Goal: Task Accomplishment & Management: Complete application form

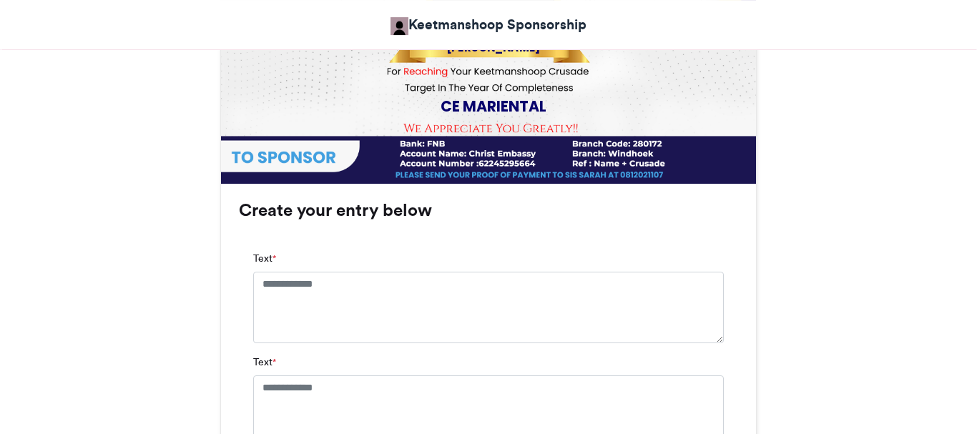
scroll to position [796, 0]
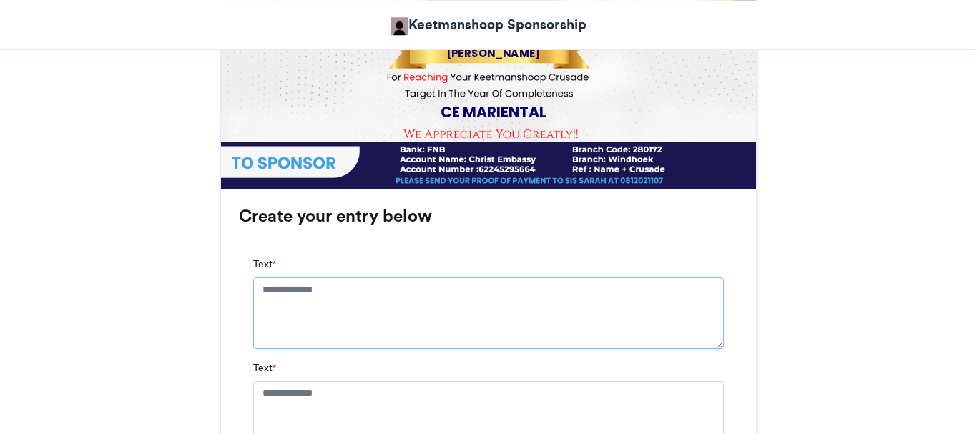
click at [345, 290] on textarea "Text *" at bounding box center [488, 313] width 471 height 72
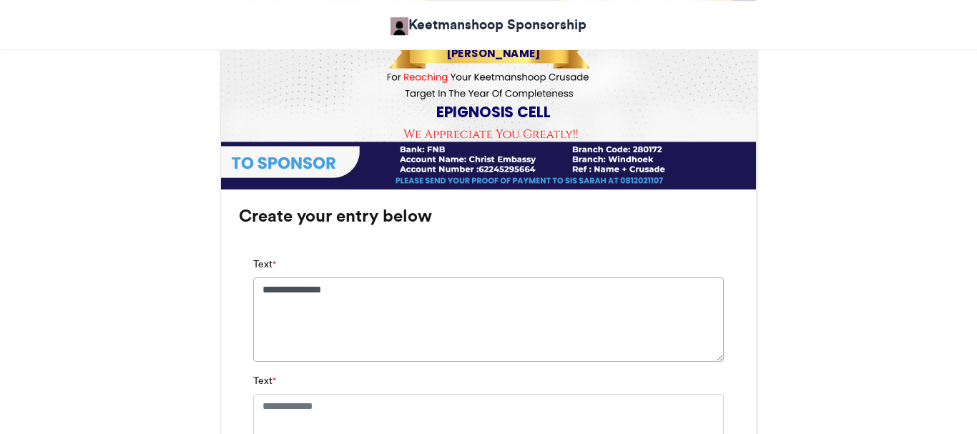
type textarea "**********"
click at [351, 406] on textarea "Text *" at bounding box center [488, 430] width 471 height 72
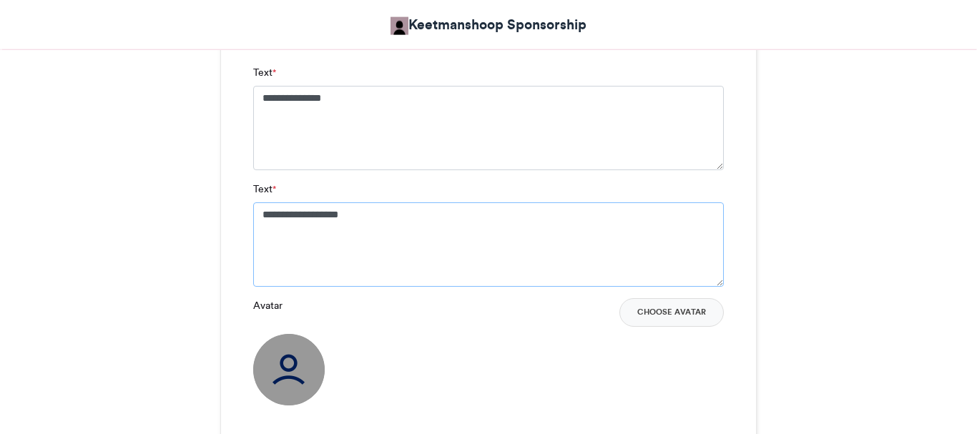
scroll to position [1011, 0]
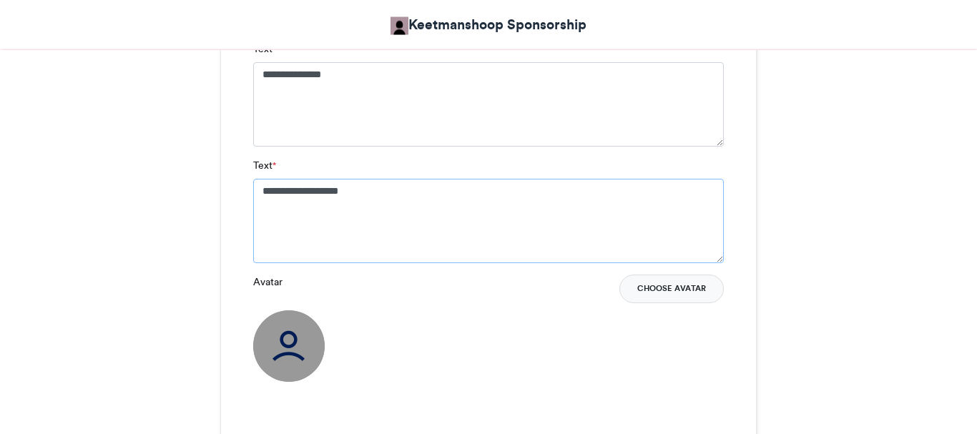
type textarea "**********"
click at [681, 291] on button "Choose Avatar" at bounding box center [671, 289] width 104 height 29
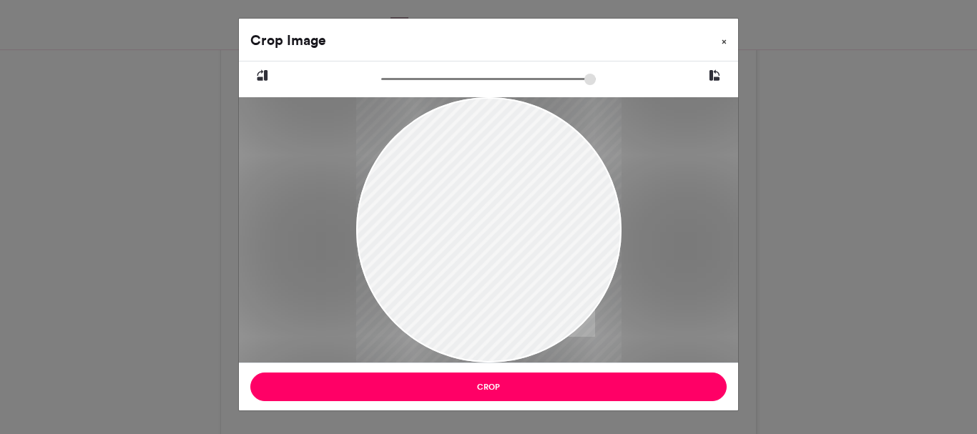
click at [728, 40] on button "×" at bounding box center [724, 39] width 28 height 40
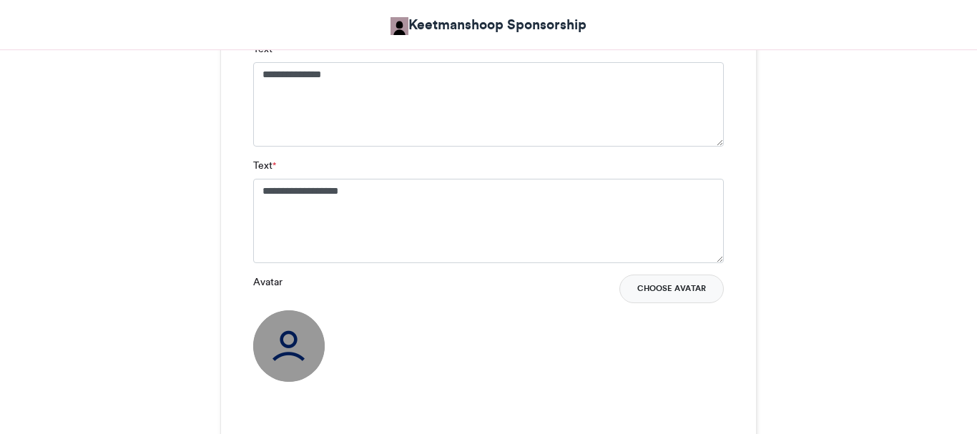
click at [669, 285] on button "Choose Avatar" at bounding box center [671, 289] width 104 height 29
click at [678, 292] on button "Choose Avatar" at bounding box center [671, 289] width 104 height 29
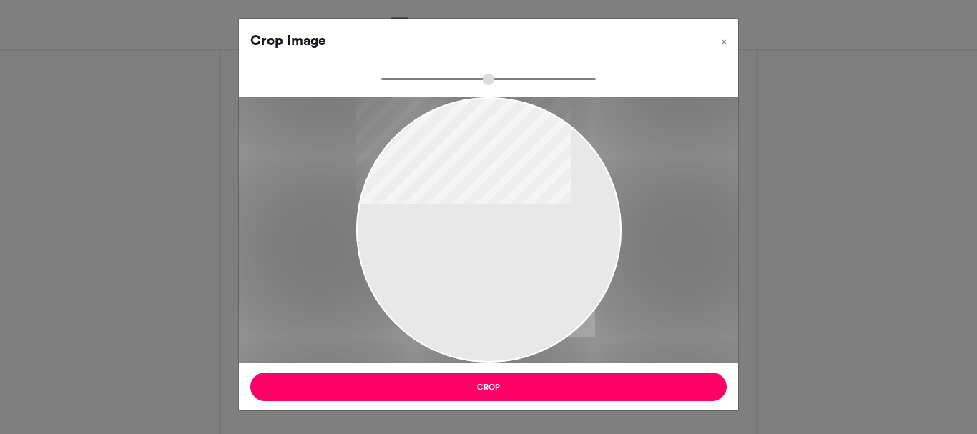
type input "******"
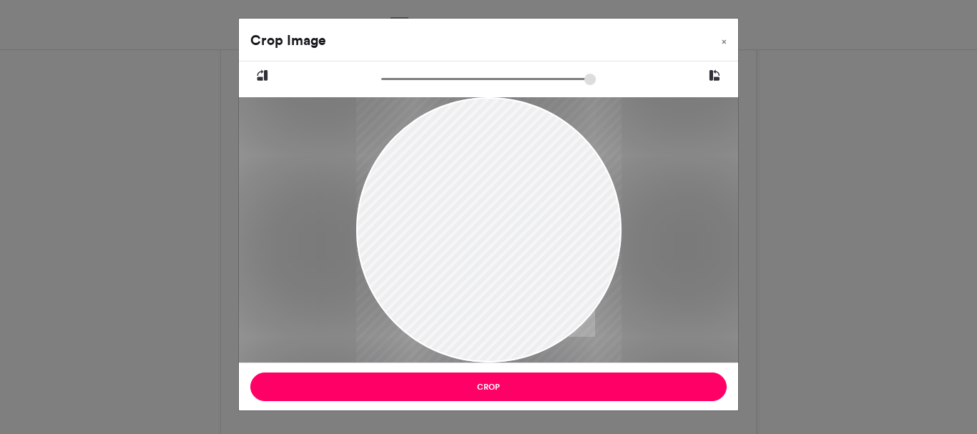
drag, startPoint x: 536, startPoint y: 210, endPoint x: 511, endPoint y: 207, distance: 24.6
click at [511, 207] on div at bounding box center [488, 226] width 265 height 328
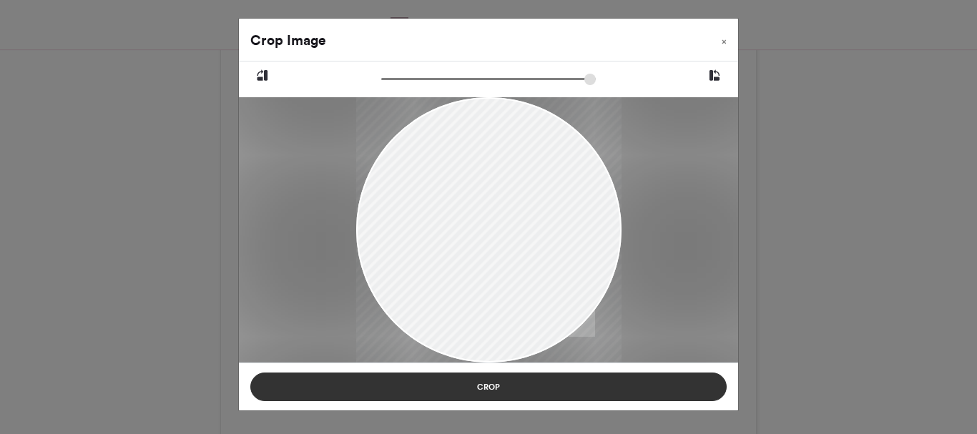
click at [478, 387] on button "Crop" at bounding box center [488, 387] width 476 height 29
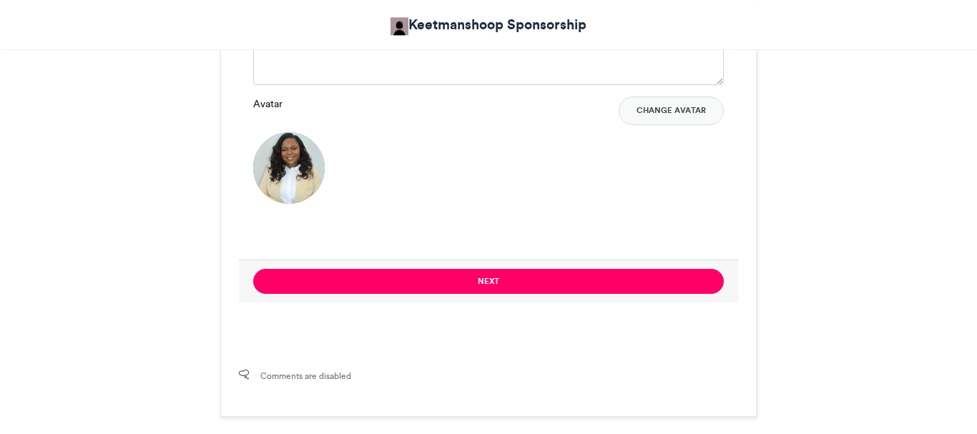
scroll to position [1192, 0]
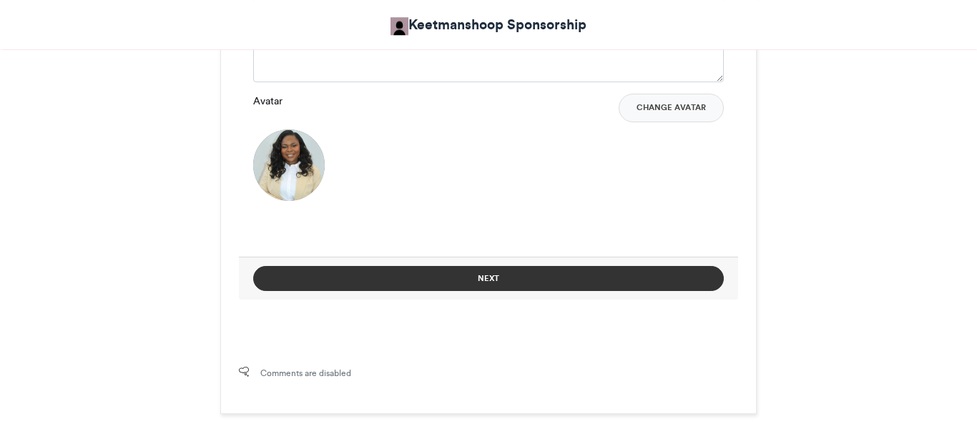
click at [494, 275] on button "Next" at bounding box center [488, 278] width 471 height 25
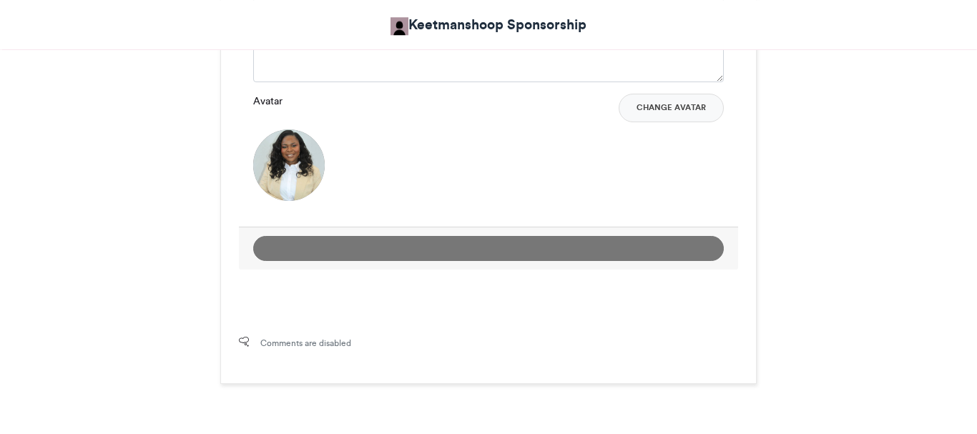
scroll to position [759, 0]
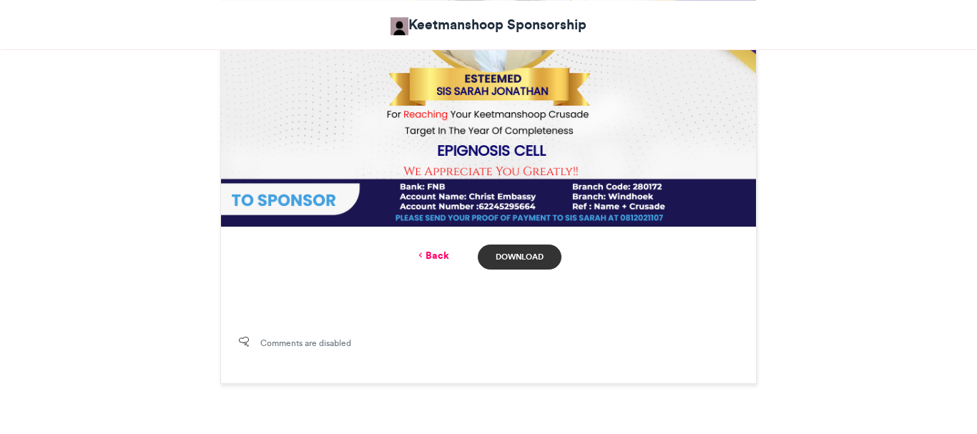
click at [524, 259] on link "Download" at bounding box center [520, 257] width 84 height 25
click at [433, 260] on link "Back" at bounding box center [433, 255] width 34 height 15
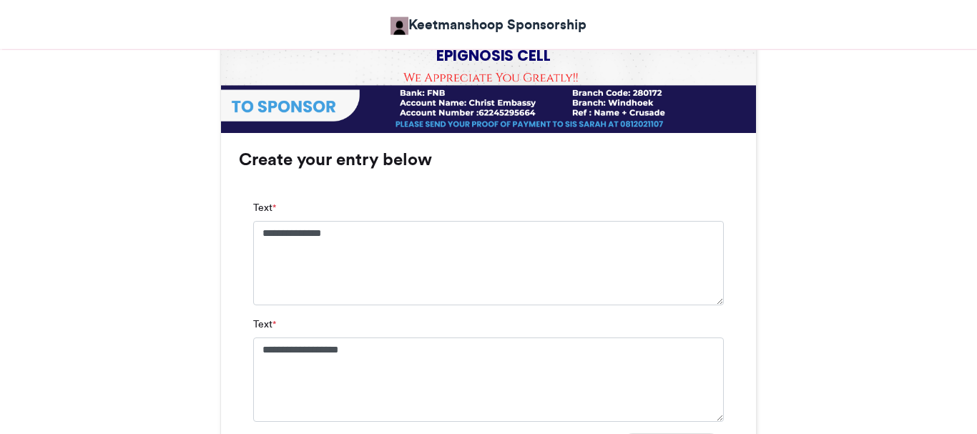
scroll to position [868, 0]
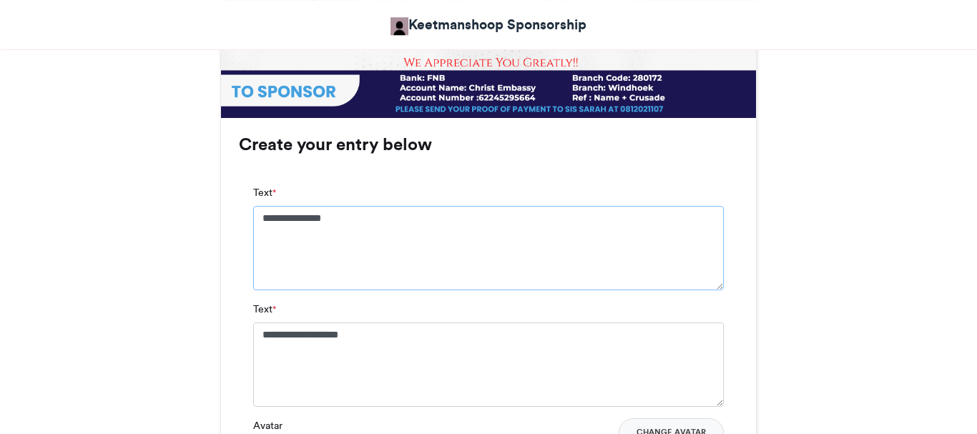
drag, startPoint x: 351, startPoint y: 220, endPoint x: 263, endPoint y: 215, distance: 88.1
click at [263, 215] on textarea "**********" at bounding box center [488, 248] width 471 height 84
click at [314, 214] on textarea "**********" at bounding box center [488, 248] width 471 height 84
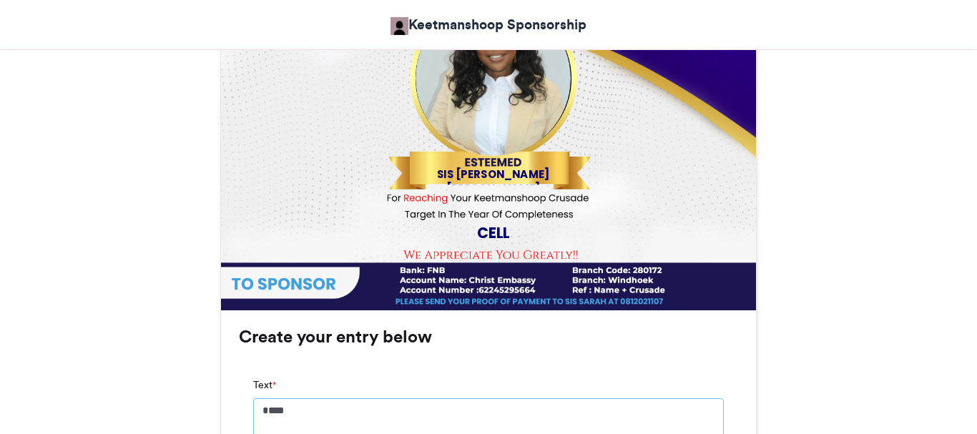
scroll to position [724, 0]
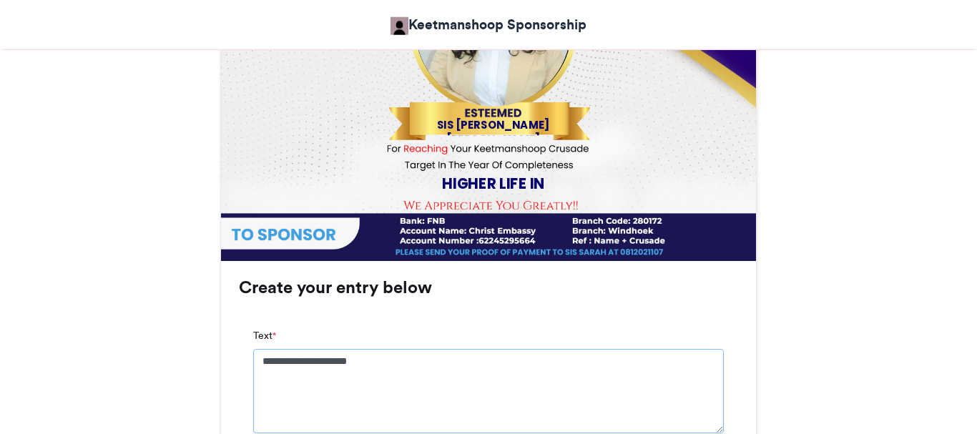
click at [368, 364] on textarea "**********" at bounding box center [488, 391] width 471 height 84
type textarea "*"
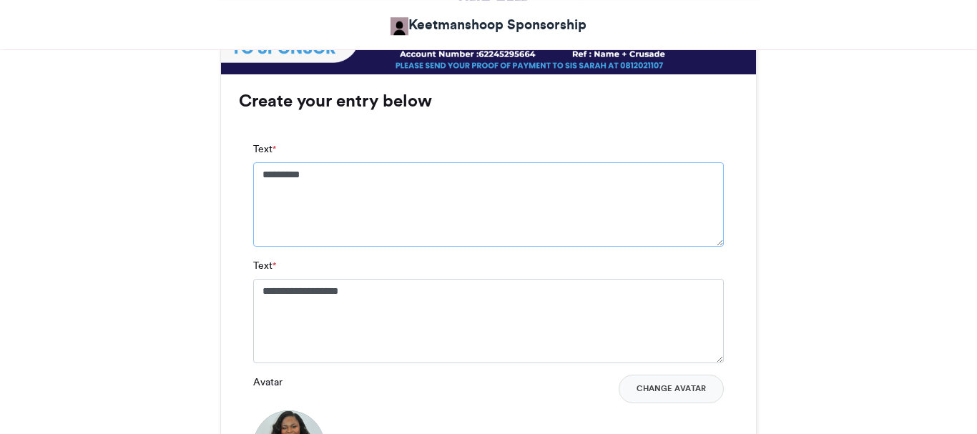
scroll to position [914, 0]
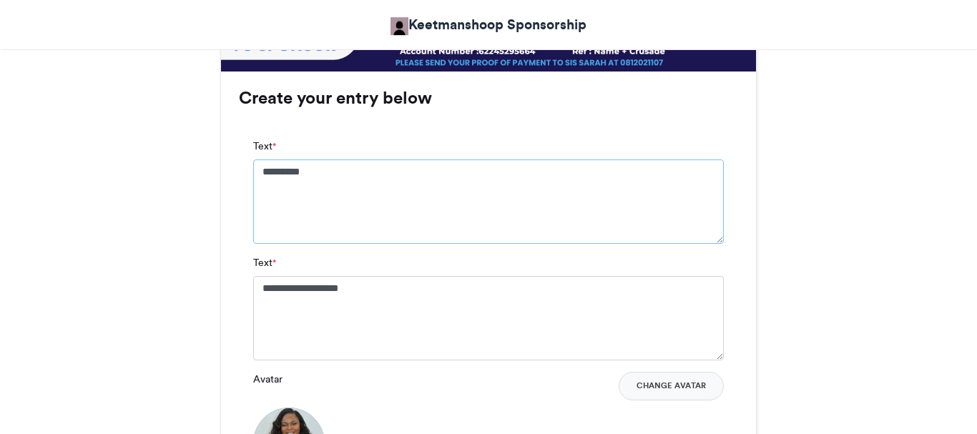
type textarea "*********"
drag, startPoint x: 380, startPoint y: 290, endPoint x: 255, endPoint y: 288, distance: 125.9
click at [255, 288] on textarea "**********" at bounding box center [488, 318] width 471 height 84
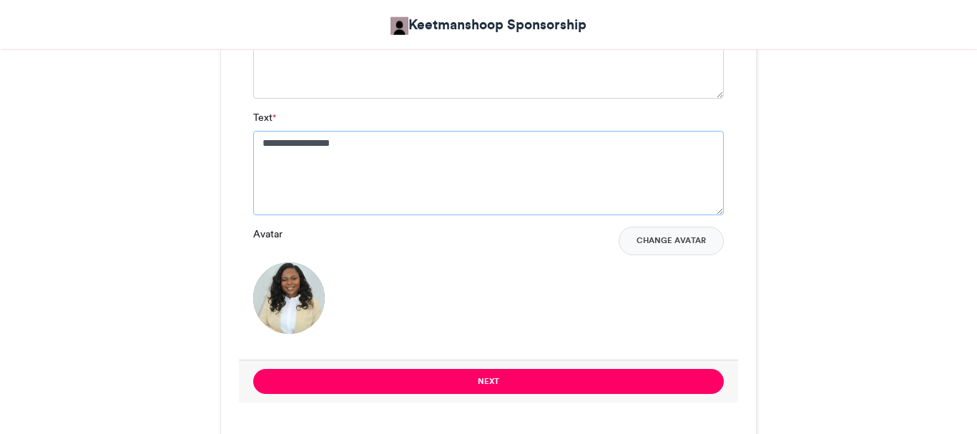
scroll to position [1074, 0]
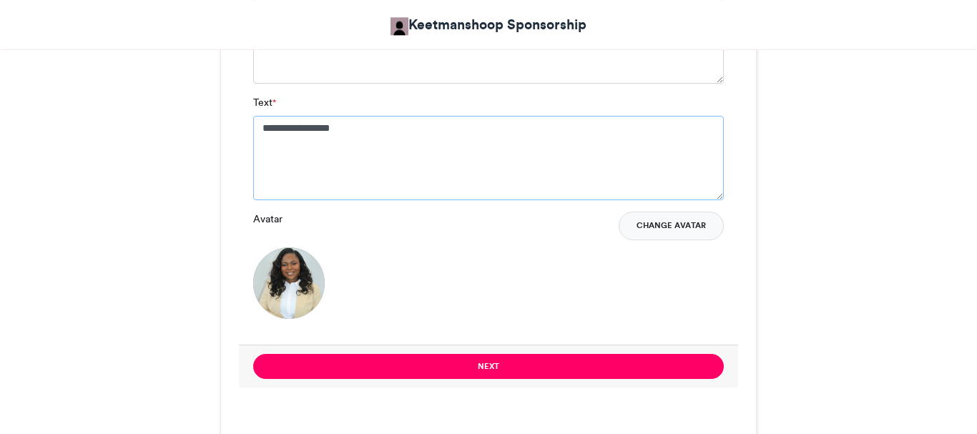
type textarea "**********"
click at [661, 231] on button "Change Avatar" at bounding box center [671, 226] width 105 height 29
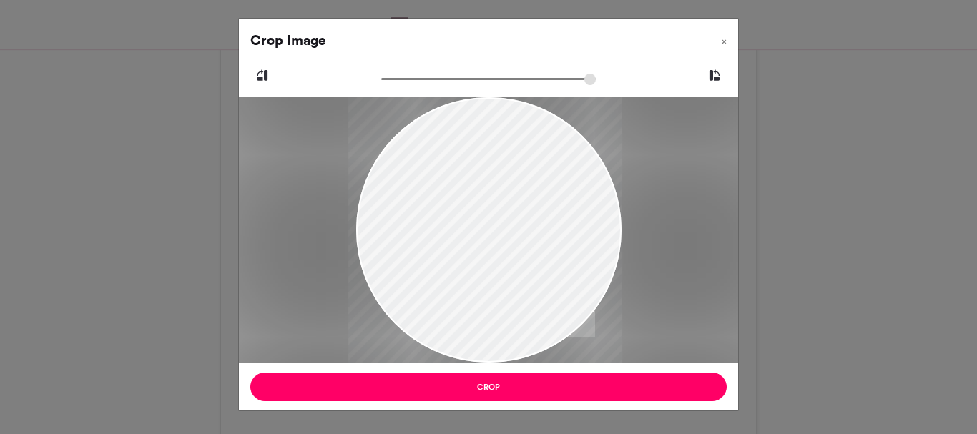
drag, startPoint x: 496, startPoint y: 300, endPoint x: 481, endPoint y: 312, distance: 18.9
click at [481, 312] on div at bounding box center [485, 229] width 274 height 265
drag, startPoint x: 389, startPoint y: 84, endPoint x: 406, endPoint y: 82, distance: 16.7
click at [406, 82] on input "zoom" at bounding box center [488, 79] width 215 height 14
drag, startPoint x: 521, startPoint y: 207, endPoint x: 515, endPoint y: 212, distance: 7.6
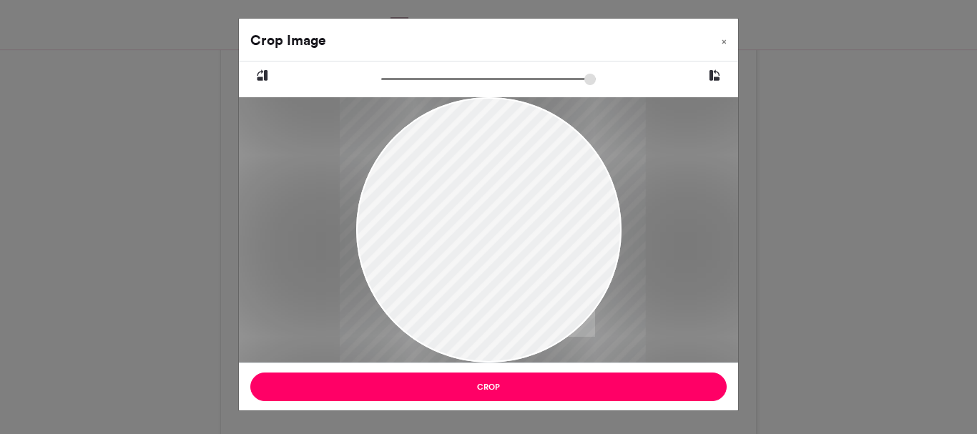
click at [515, 212] on div at bounding box center [493, 235] width 306 height 297
drag, startPoint x: 405, startPoint y: 82, endPoint x: 426, endPoint y: 85, distance: 20.9
type input "*****"
click at [426, 85] on input "zoom" at bounding box center [488, 79] width 215 height 14
click at [476, 148] on div at bounding box center [493, 242] width 340 height 330
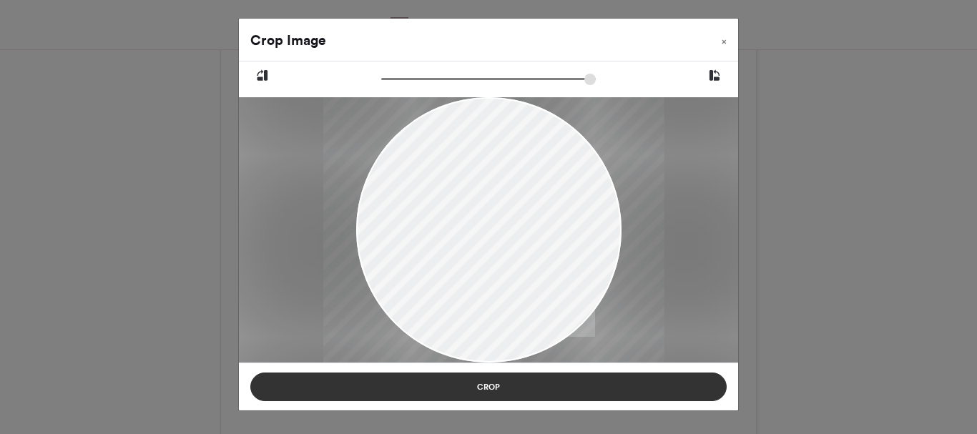
click at [495, 392] on button "Crop" at bounding box center [488, 387] width 476 height 29
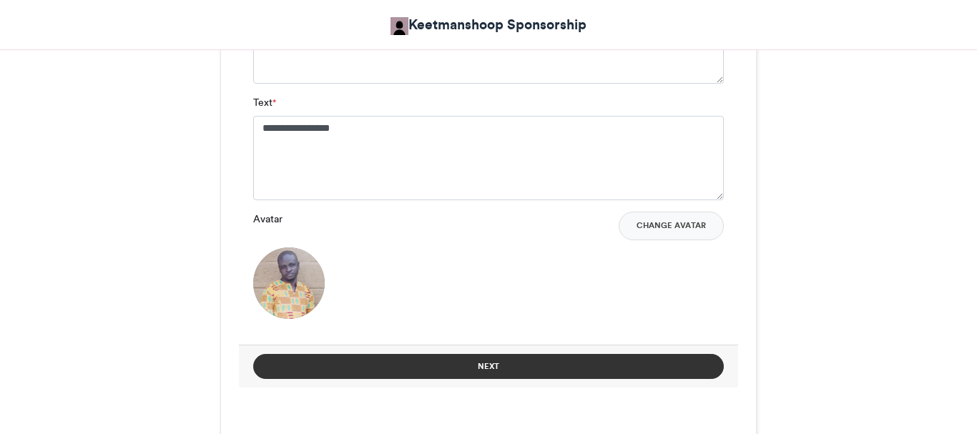
click at [570, 361] on button "Next" at bounding box center [488, 366] width 471 height 25
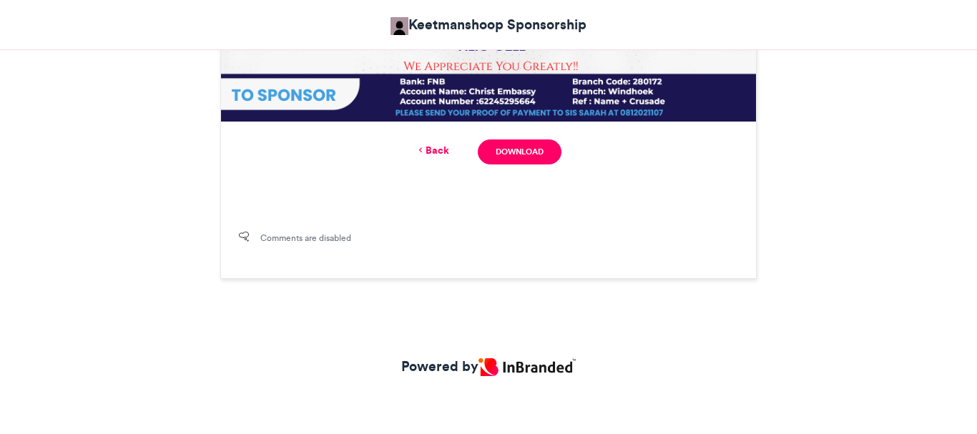
scroll to position [865, 0]
click at [506, 152] on link "Download" at bounding box center [520, 151] width 84 height 25
drag, startPoint x: 976, startPoint y: 314, endPoint x: 969, endPoint y: 252, distance: 62.6
click at [429, 143] on link "Back" at bounding box center [433, 150] width 34 height 15
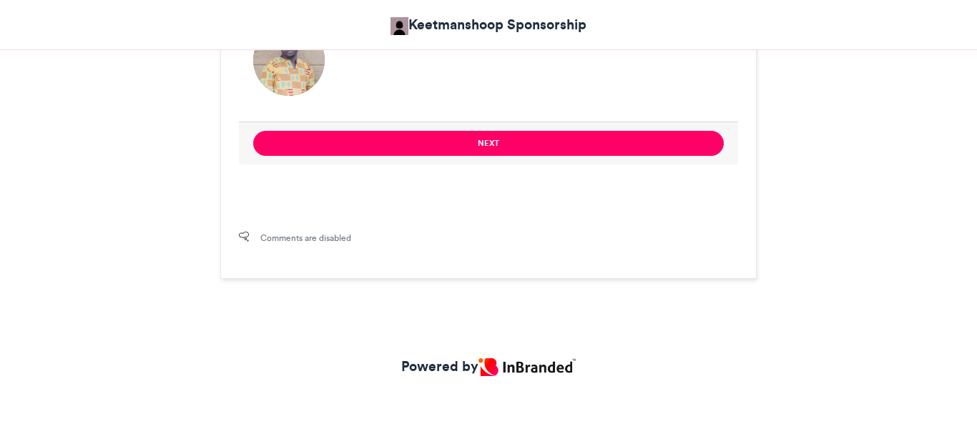
scroll to position [938, 0]
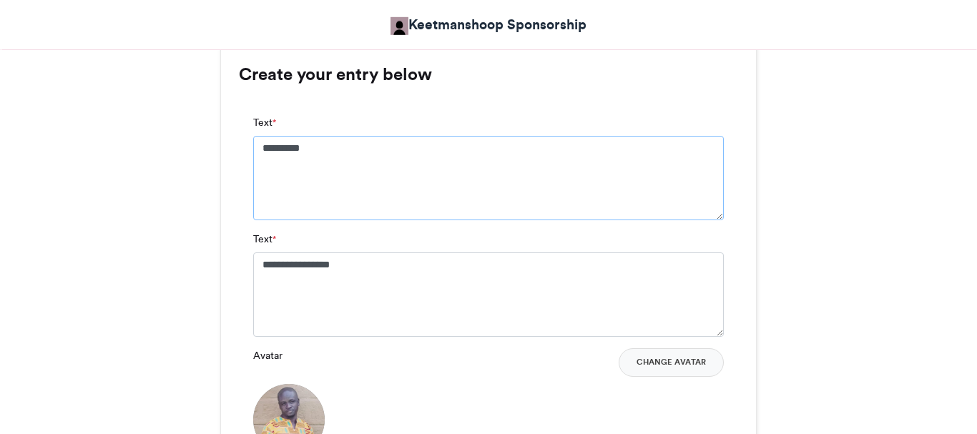
click at [285, 147] on textarea "*********" at bounding box center [488, 178] width 471 height 84
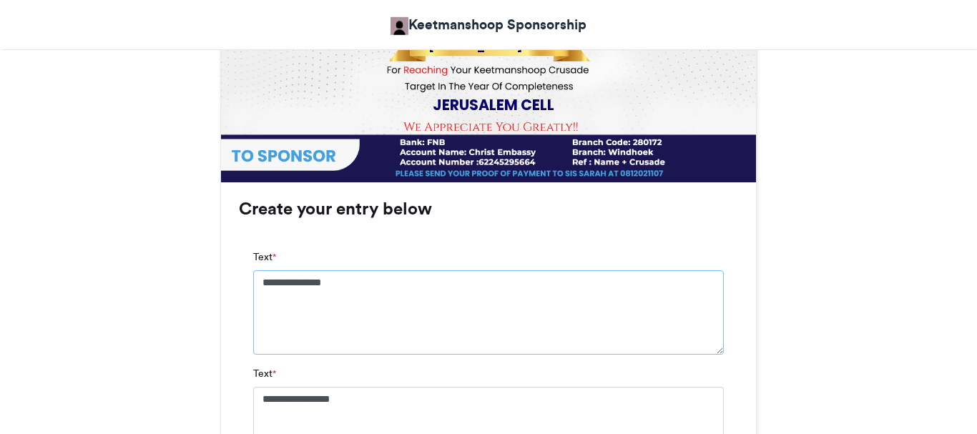
scroll to position [812, 0]
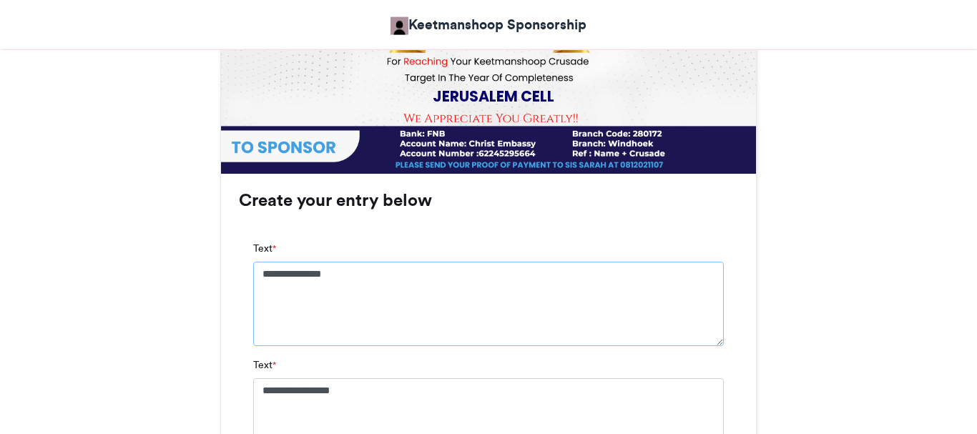
type textarea "**********"
drag, startPoint x: 382, startPoint y: 395, endPoint x: 262, endPoint y: 393, distance: 120.2
click at [380, 405] on textarea "**********" at bounding box center [488, 420] width 471 height 84
type textarea "*"
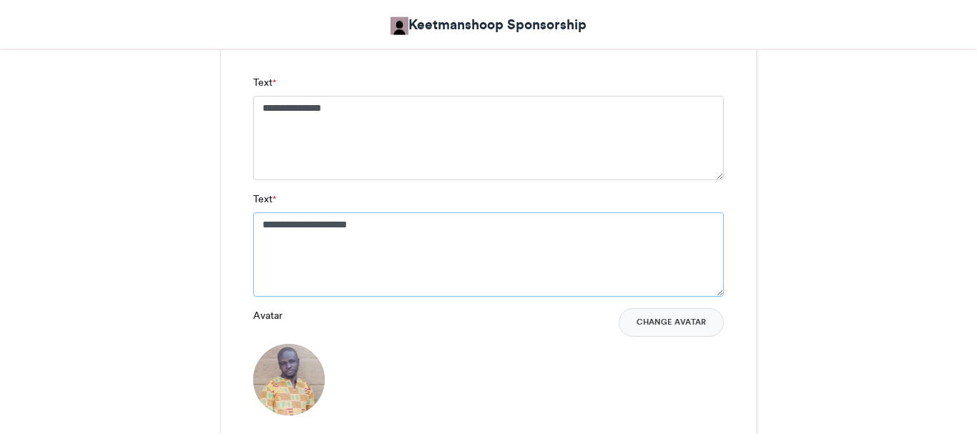
scroll to position [987, 0]
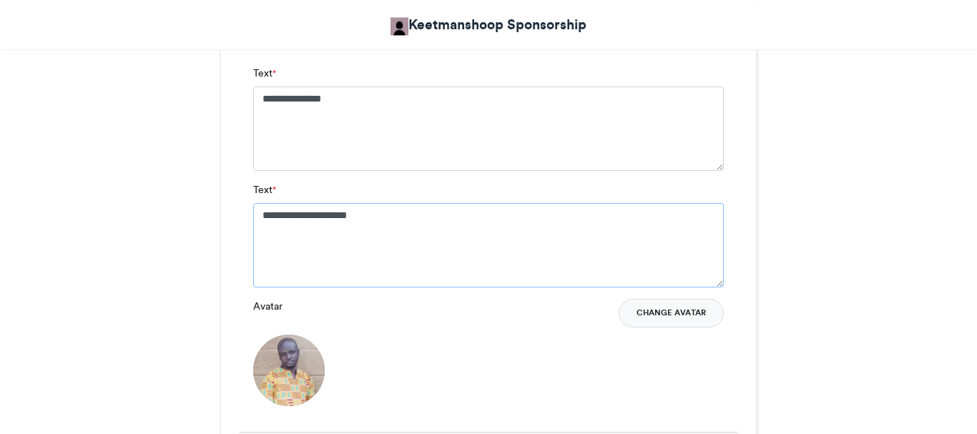
type textarea "**********"
click at [669, 322] on button "Change Avatar" at bounding box center [671, 313] width 105 height 29
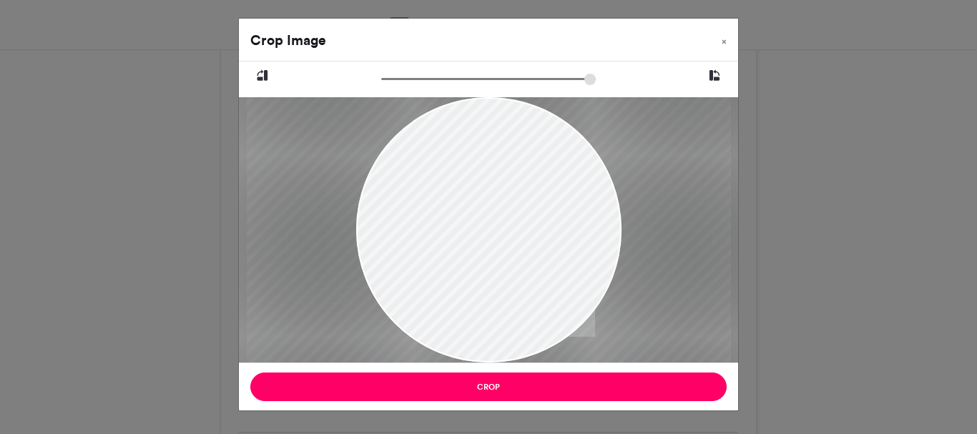
drag, startPoint x: 387, startPoint y: 81, endPoint x: 431, endPoint y: 87, distance: 44.1
click at [431, 86] on input "zoom" at bounding box center [488, 79] width 215 height 14
drag, startPoint x: 488, startPoint y: 331, endPoint x: 491, endPoint y: 242, distance: 89.4
click at [491, 242] on div at bounding box center [491, 141] width 488 height 515
drag, startPoint x: 432, startPoint y: 85, endPoint x: 471, endPoint y: 79, distance: 39.2
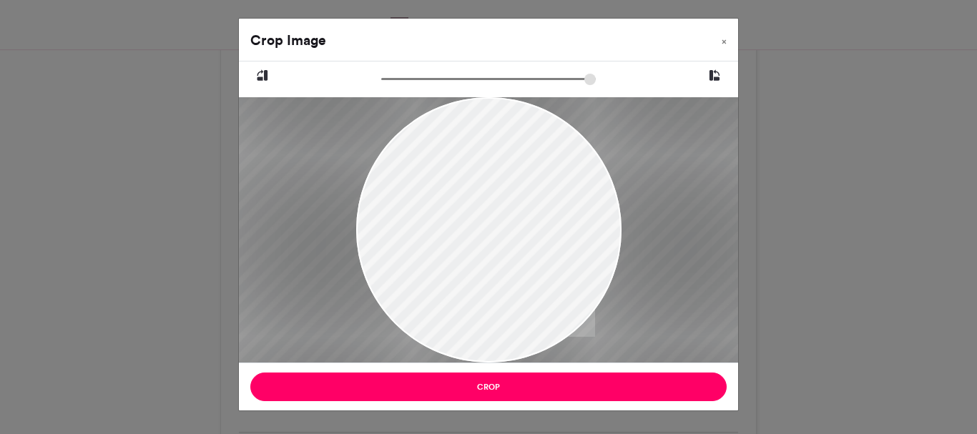
type input "******"
click at [471, 79] on input "zoom" at bounding box center [488, 79] width 215 height 14
click at [469, 159] on div at bounding box center [487, 102] width 692 height 730
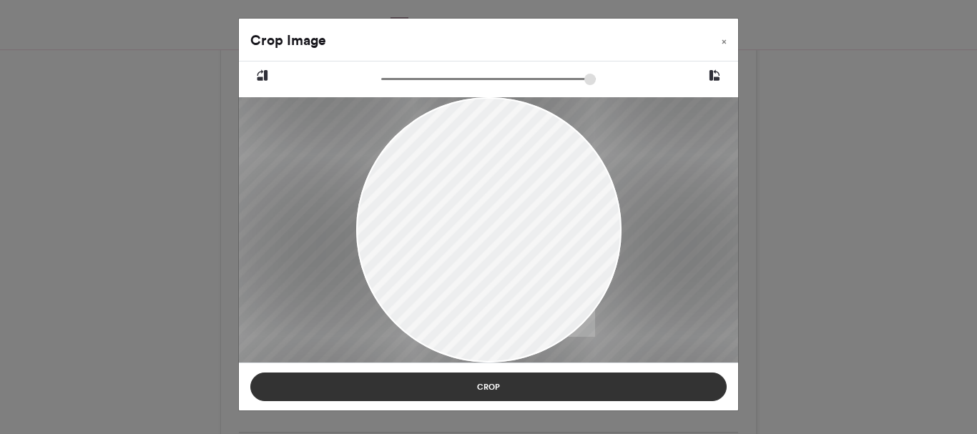
click at [505, 387] on button "Crop" at bounding box center [488, 387] width 476 height 29
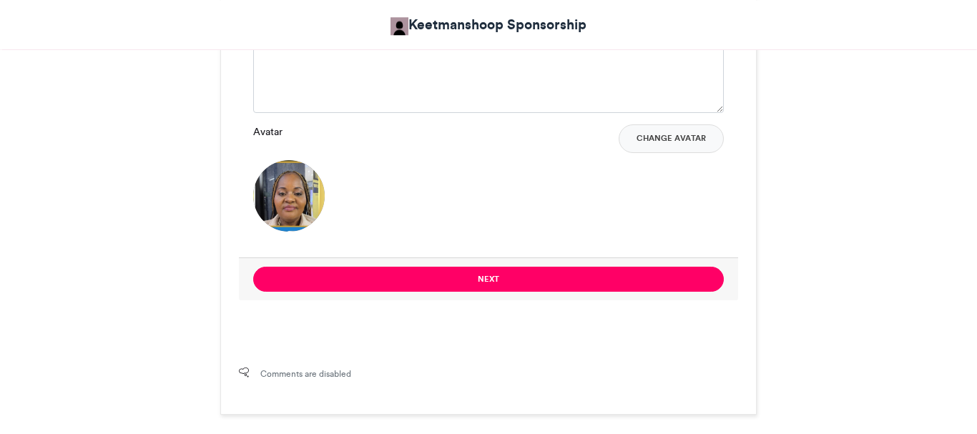
scroll to position [1164, 0]
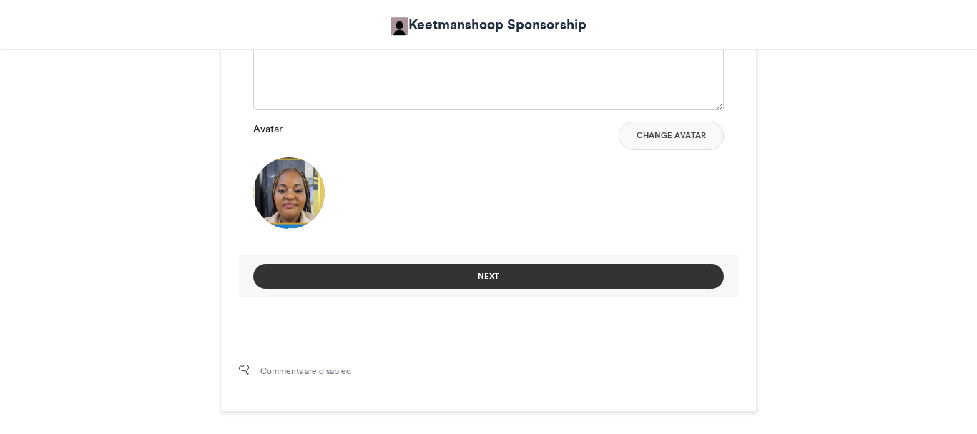
click at [551, 268] on button "Next" at bounding box center [488, 276] width 471 height 25
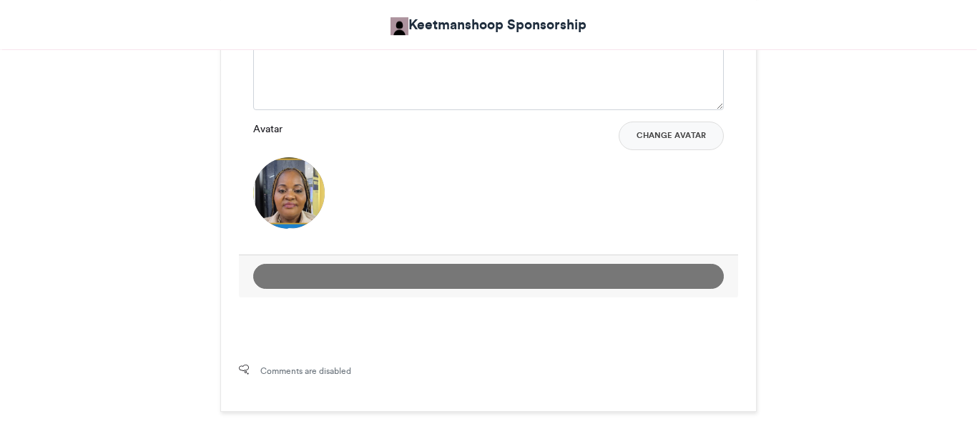
scroll to position [731, 0]
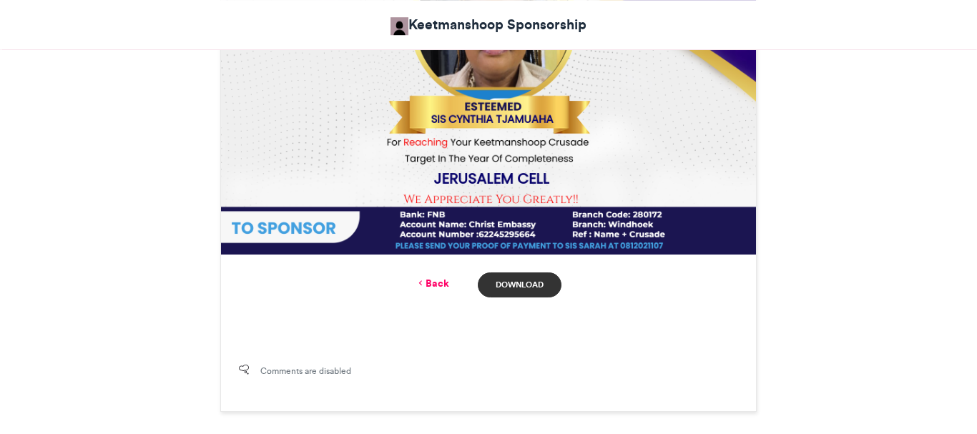
click at [531, 282] on link "Download" at bounding box center [520, 284] width 84 height 25
click at [443, 285] on link "Back" at bounding box center [433, 283] width 34 height 15
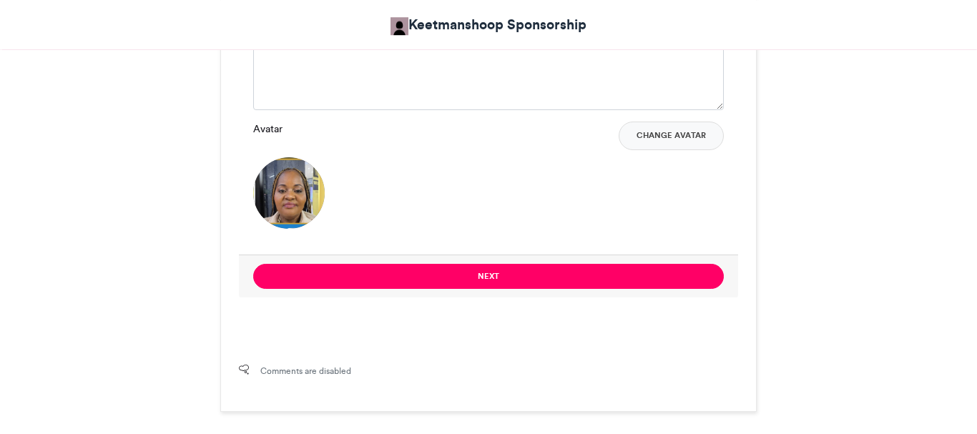
click at [303, 204] on img at bounding box center [289, 193] width 72 height 72
click at [669, 135] on button "Change Avatar" at bounding box center [671, 136] width 105 height 29
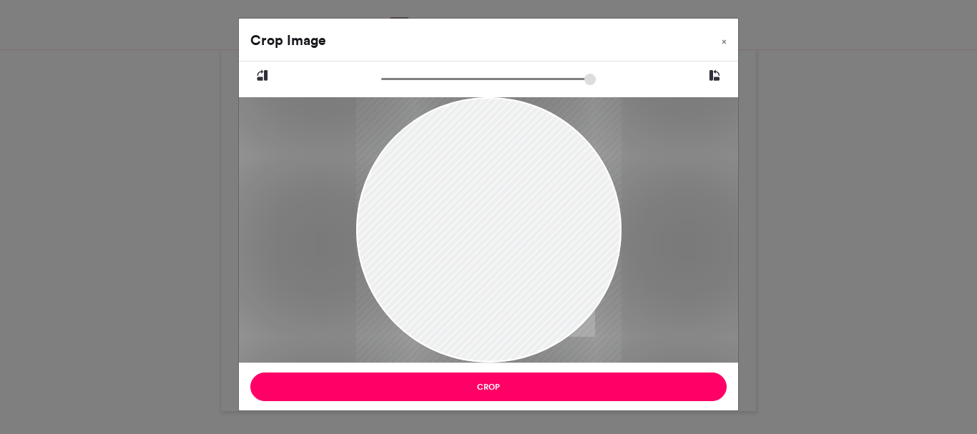
drag, startPoint x: 531, startPoint y: 267, endPoint x: 536, endPoint y: 211, distance: 56.0
click at [536, 211] on div at bounding box center [487, 186] width 265 height 354
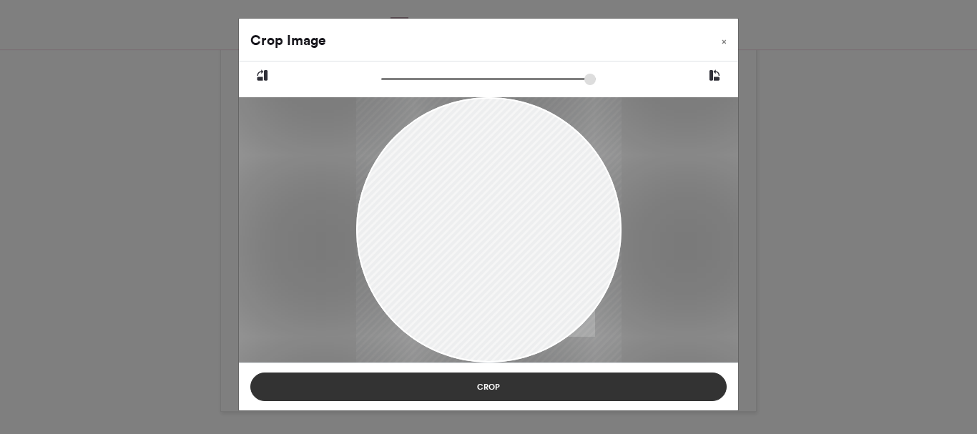
click at [494, 393] on button "Crop" at bounding box center [488, 387] width 476 height 29
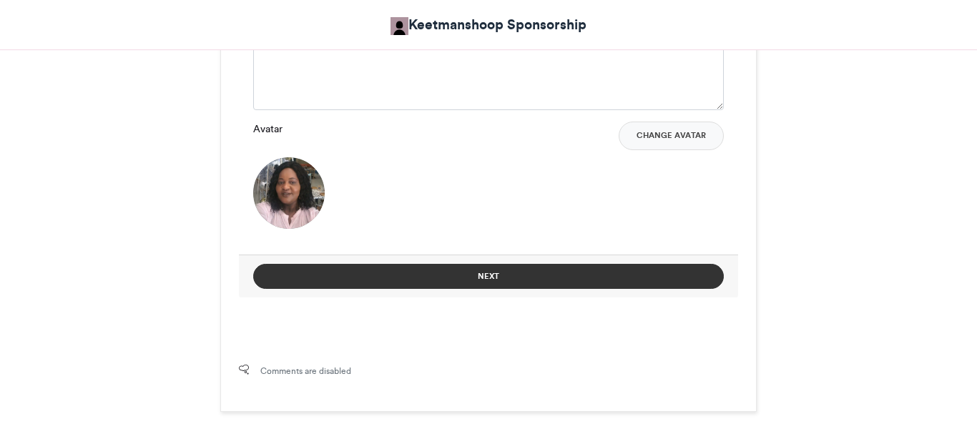
click at [516, 277] on button "Next" at bounding box center [488, 276] width 471 height 25
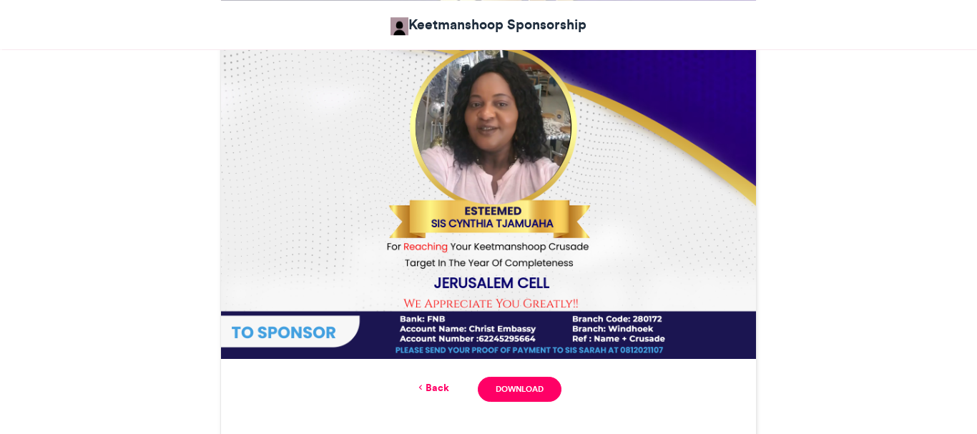
scroll to position [652, 0]
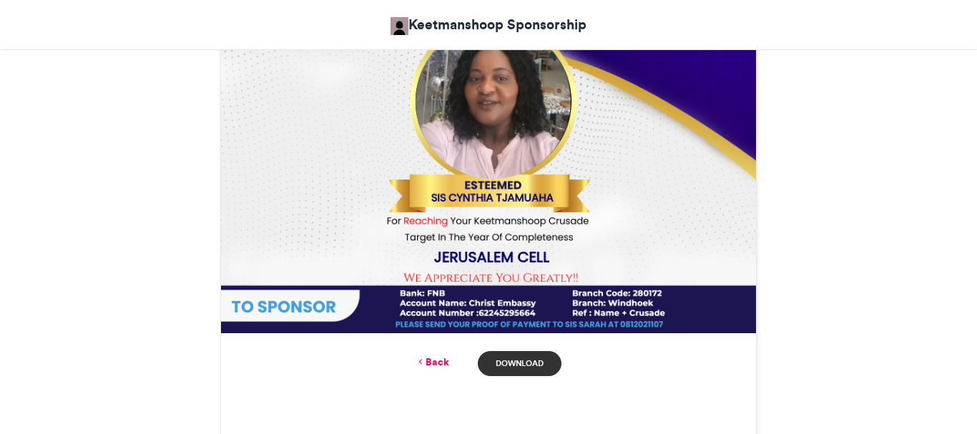
click at [516, 365] on link "Download" at bounding box center [520, 363] width 84 height 25
click at [430, 355] on link "Back" at bounding box center [433, 362] width 34 height 15
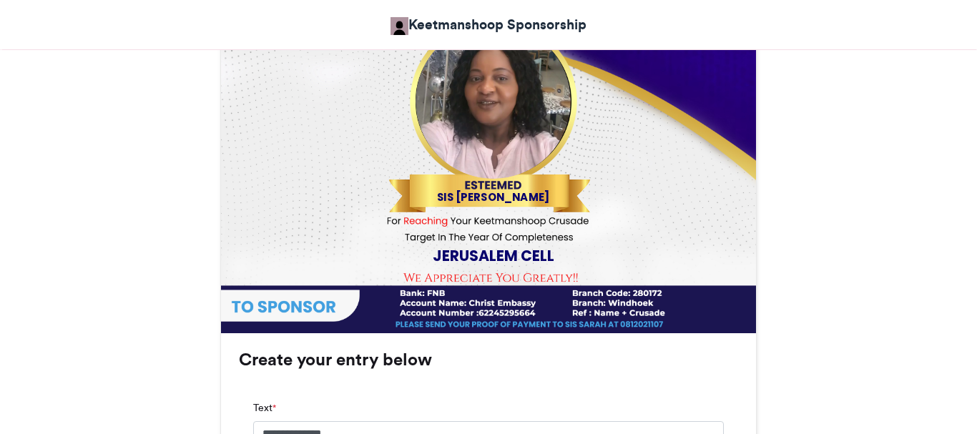
scroll to position [1086, 0]
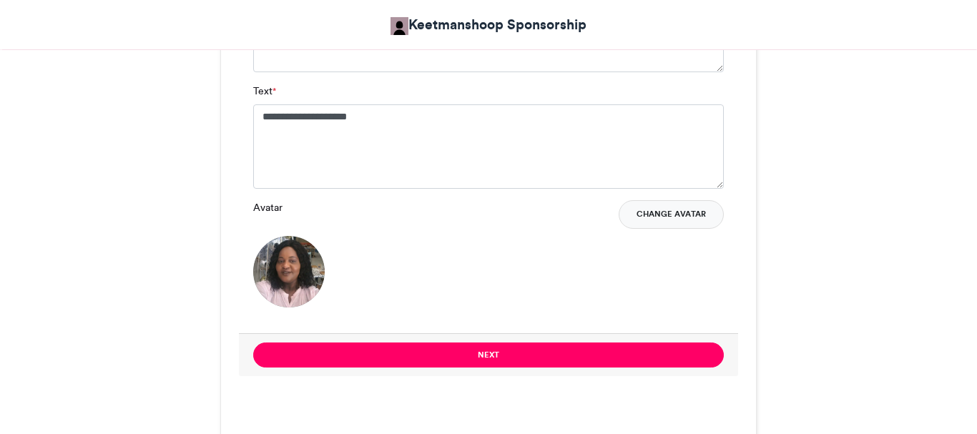
click at [674, 221] on button "Change Avatar" at bounding box center [671, 214] width 105 height 29
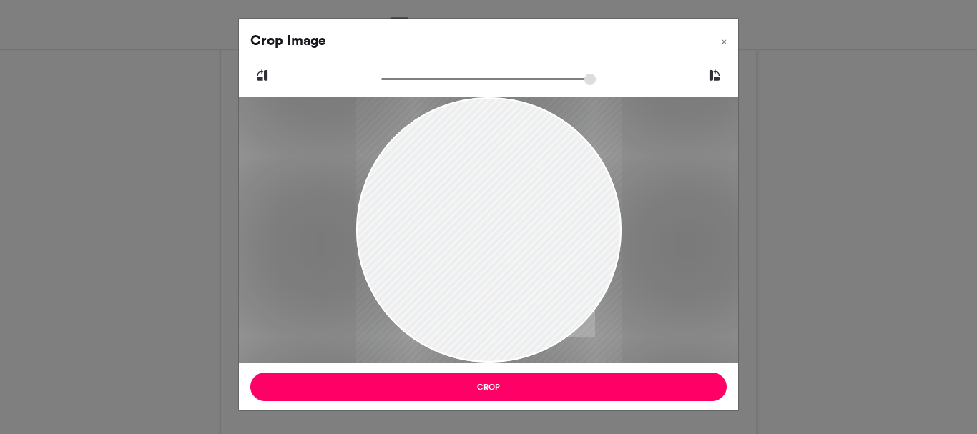
click at [471, 243] on div at bounding box center [487, 230] width 265 height 280
drag, startPoint x: 388, startPoint y: 83, endPoint x: 420, endPoint y: 84, distance: 32.2
click at [420, 84] on input "zoom" at bounding box center [488, 79] width 215 height 14
drag, startPoint x: 490, startPoint y: 288, endPoint x: 488, endPoint y: 201, distance: 87.3
click at [488, 201] on div at bounding box center [486, 142] width 433 height 457
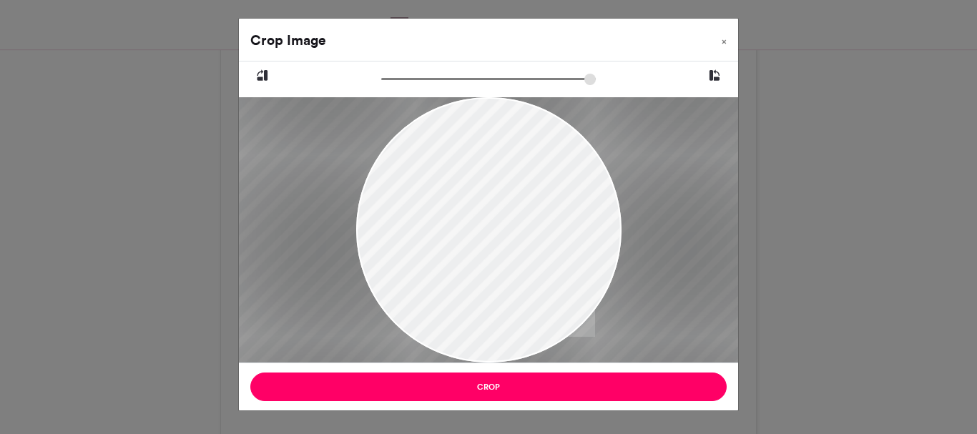
drag, startPoint x: 422, startPoint y: 84, endPoint x: 485, endPoint y: 91, distance: 63.3
click at [485, 86] on input "zoom" at bounding box center [488, 79] width 215 height 14
click at [475, 200] on div at bounding box center [480, 77] width 765 height 807
drag, startPoint x: 484, startPoint y: 84, endPoint x: 462, endPoint y: 82, distance: 22.2
click at [462, 82] on input "zoom" at bounding box center [488, 79] width 215 height 14
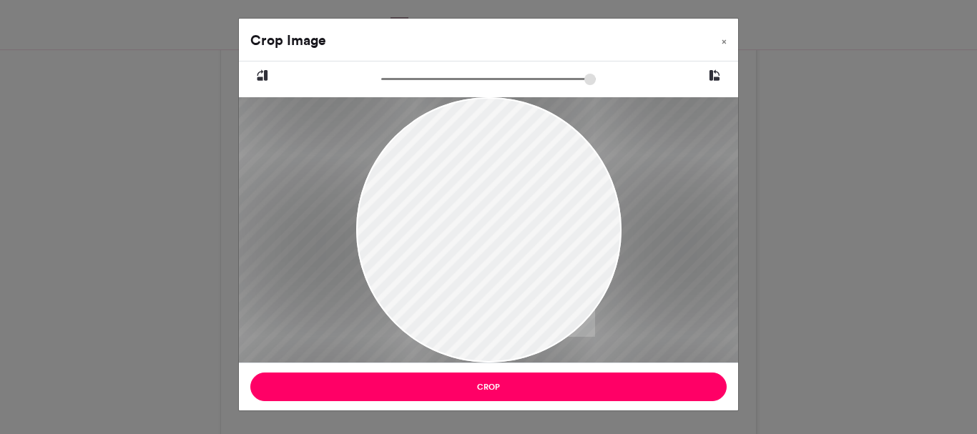
drag, startPoint x: 473, startPoint y: 231, endPoint x: 486, endPoint y: 260, distance: 32.0
click at [486, 260] on div at bounding box center [494, 130] width 649 height 684
drag, startPoint x: 461, startPoint y: 83, endPoint x: 470, endPoint y: 86, distance: 9.0
type input "******"
click at [470, 86] on input "zoom" at bounding box center [488, 79] width 215 height 14
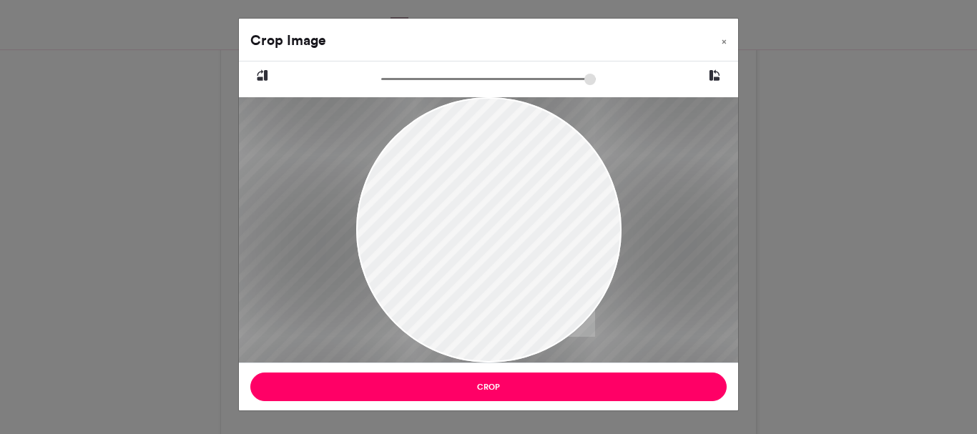
drag, startPoint x: 495, startPoint y: 157, endPoint x: 483, endPoint y: 124, distance: 35.1
click at [483, 124] on div at bounding box center [483, 91] width 689 height 727
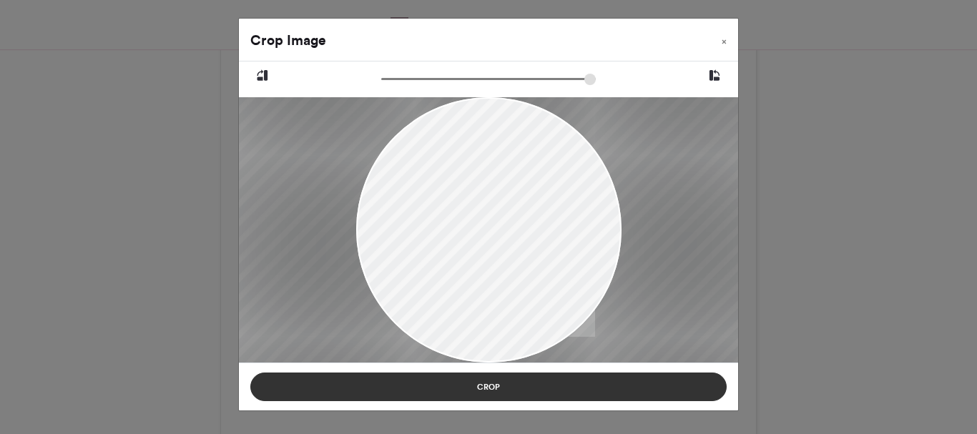
click at [506, 383] on button "Crop" at bounding box center [488, 387] width 476 height 29
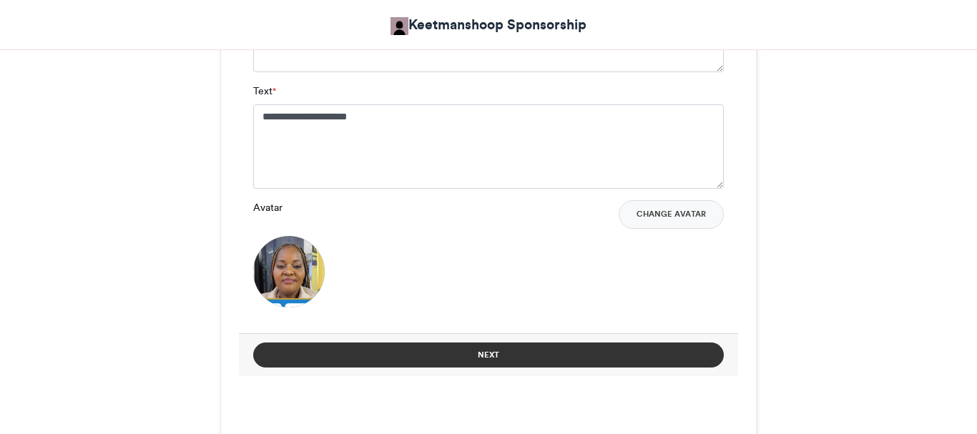
click at [488, 357] on button "Next" at bounding box center [488, 355] width 471 height 25
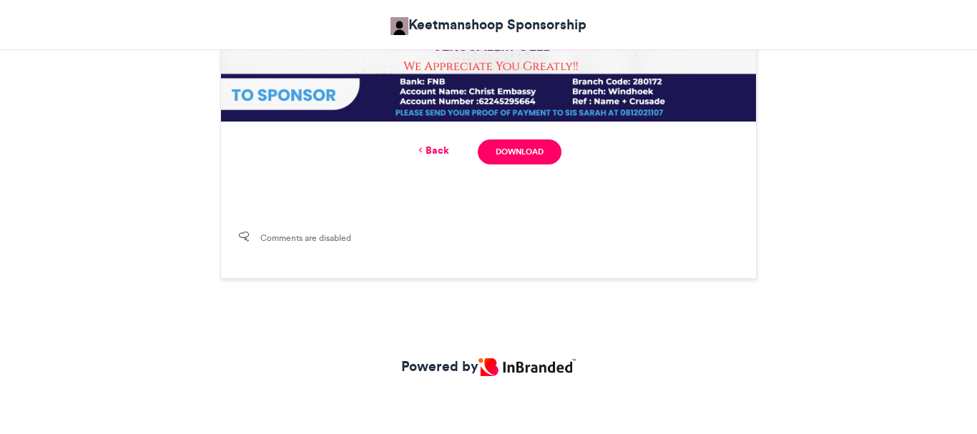
scroll to position [652, 0]
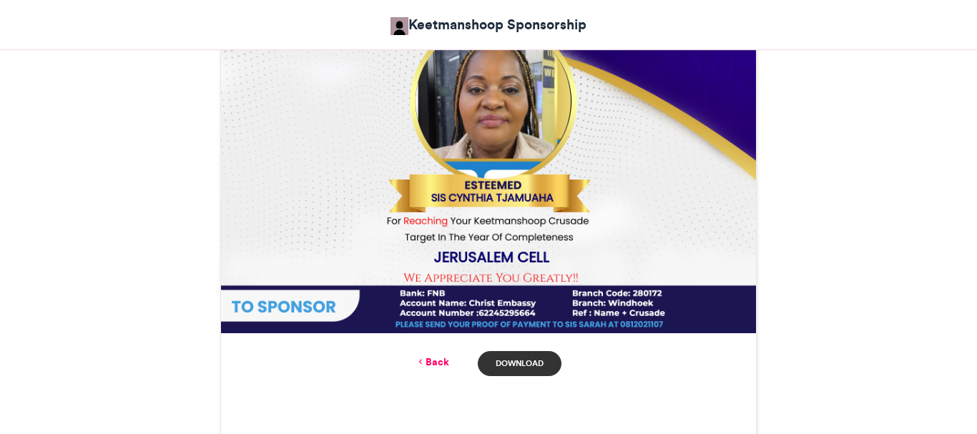
click at [523, 362] on link "Download" at bounding box center [520, 363] width 84 height 25
click at [433, 361] on link "Back" at bounding box center [433, 362] width 34 height 15
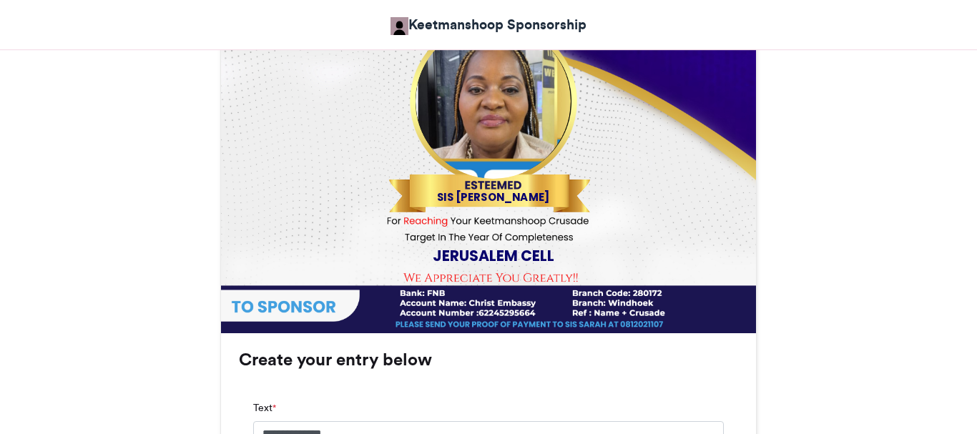
scroll to position [1086, 0]
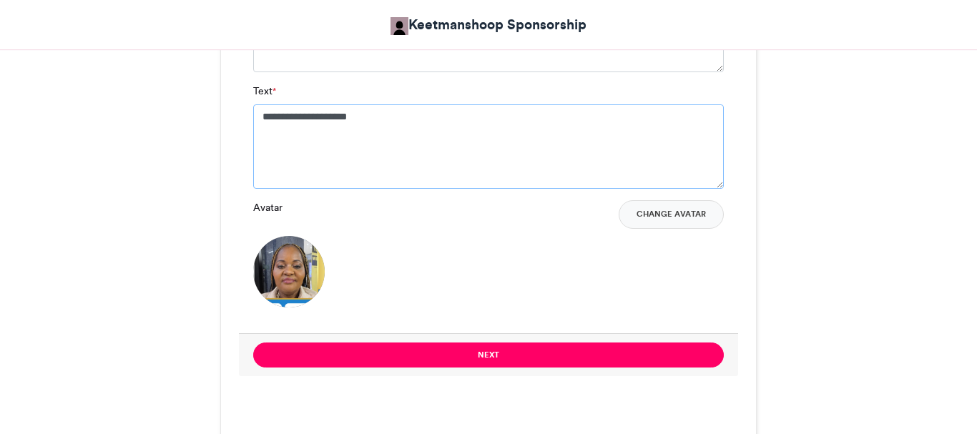
drag, startPoint x: 385, startPoint y: 122, endPoint x: 249, endPoint y: 116, distance: 136.8
click at [253, 116] on textarea "**********" at bounding box center [488, 146] width 471 height 84
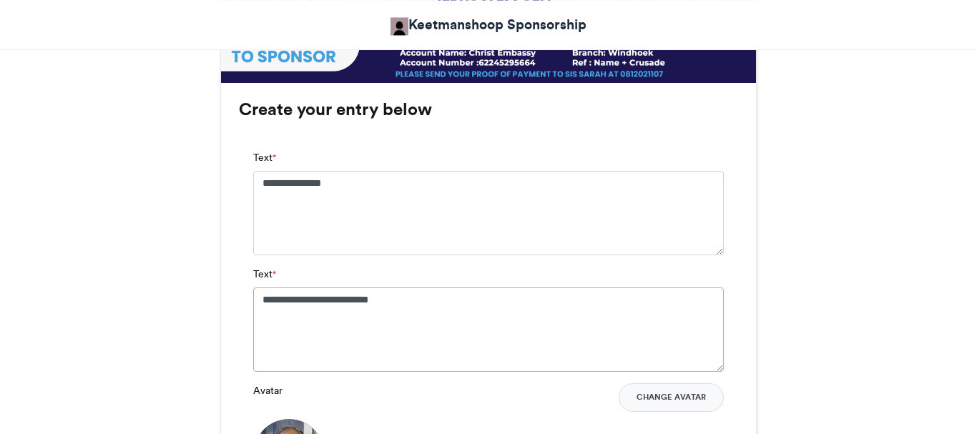
scroll to position [905, 0]
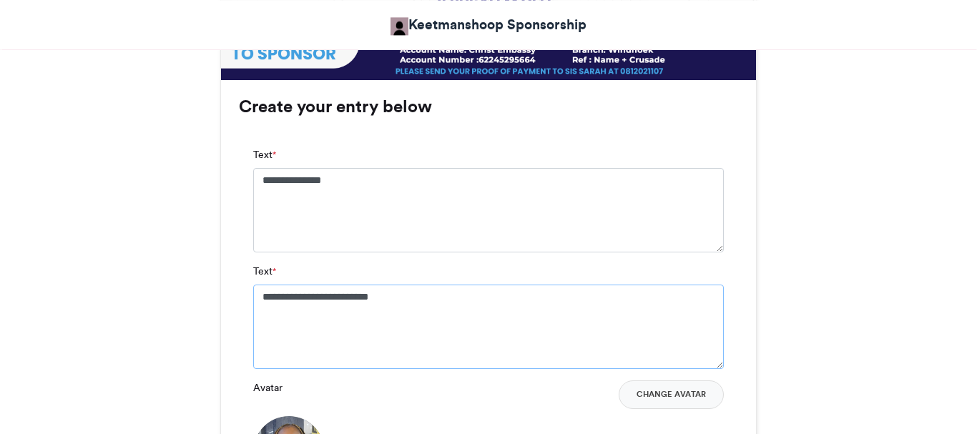
type textarea "**********"
drag, startPoint x: 362, startPoint y: 180, endPoint x: 239, endPoint y: 173, distance: 123.2
click at [253, 173] on textarea "**********" at bounding box center [488, 210] width 471 height 84
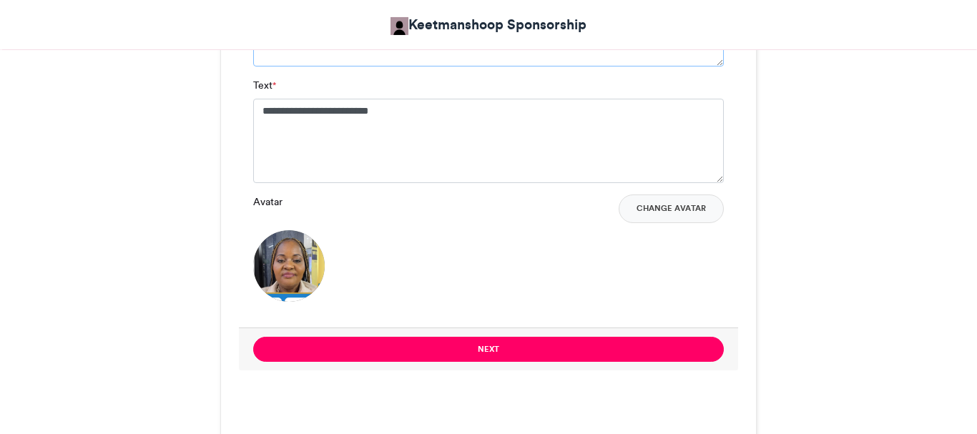
scroll to position [1103, 0]
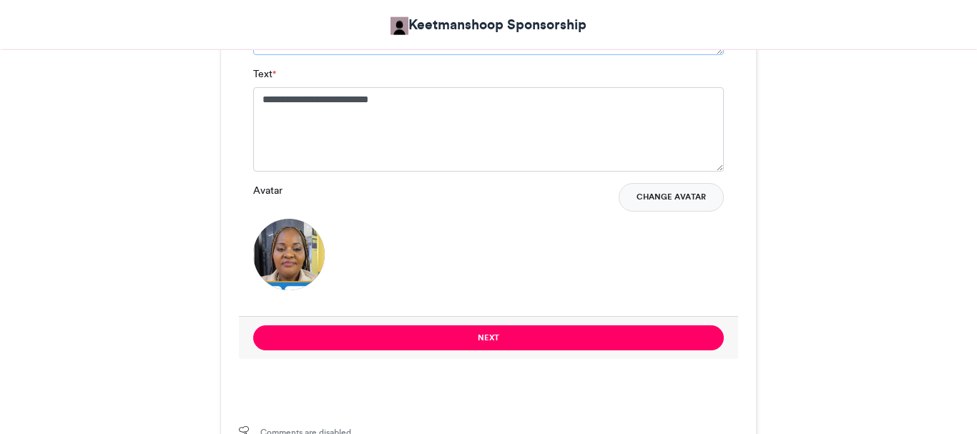
type textarea "**********"
click at [654, 199] on button "Change Avatar" at bounding box center [671, 197] width 105 height 29
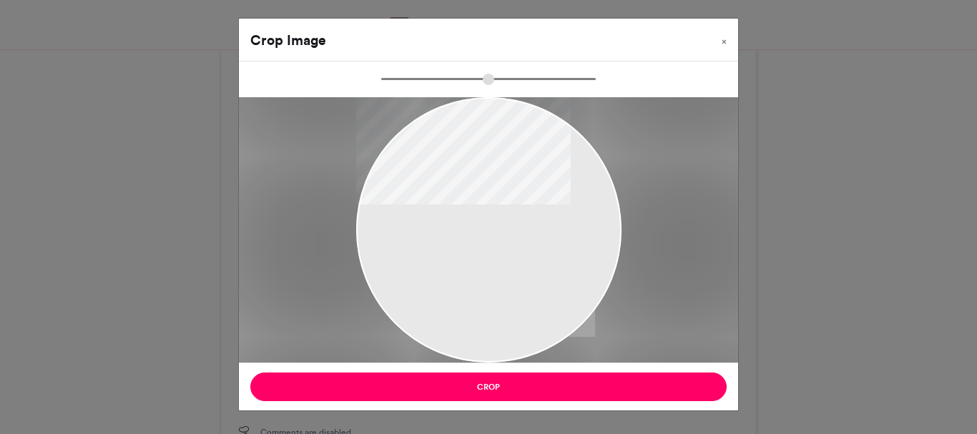
type input "******"
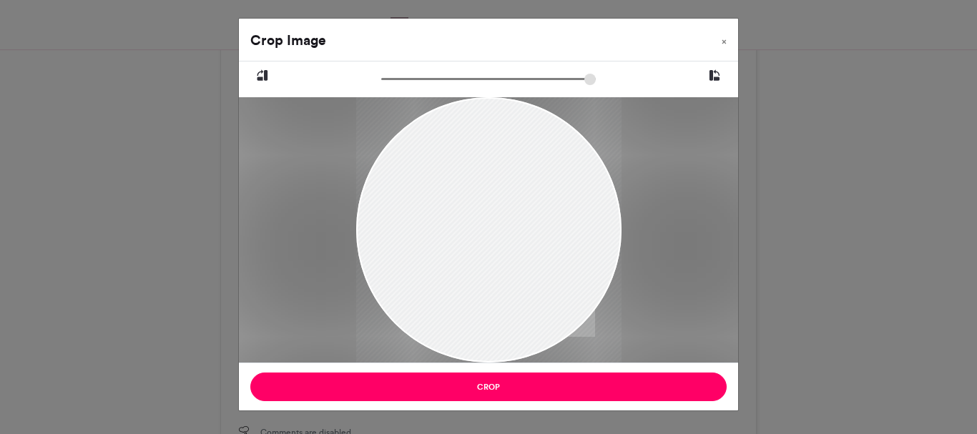
drag, startPoint x: 563, startPoint y: 278, endPoint x: 555, endPoint y: 256, distance: 23.5
click at [555, 256] on div at bounding box center [487, 219] width 265 height 288
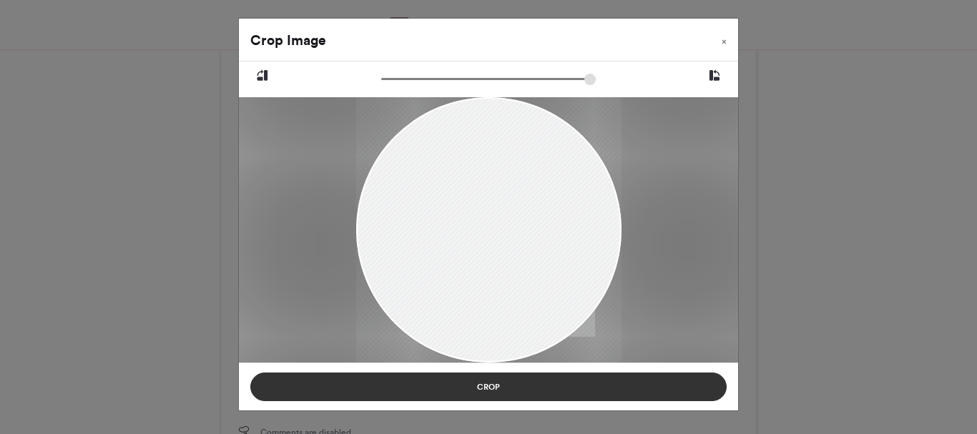
click at [488, 385] on button "Crop" at bounding box center [488, 387] width 476 height 29
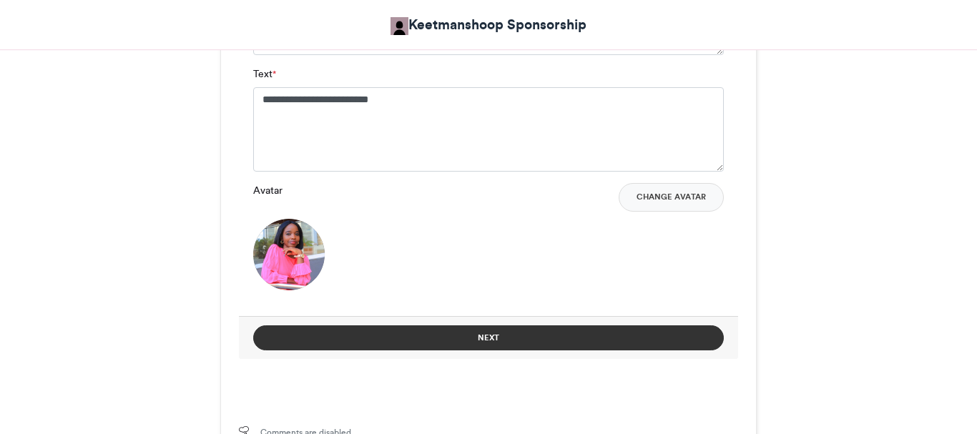
click at [600, 345] on button "Next" at bounding box center [488, 337] width 471 height 25
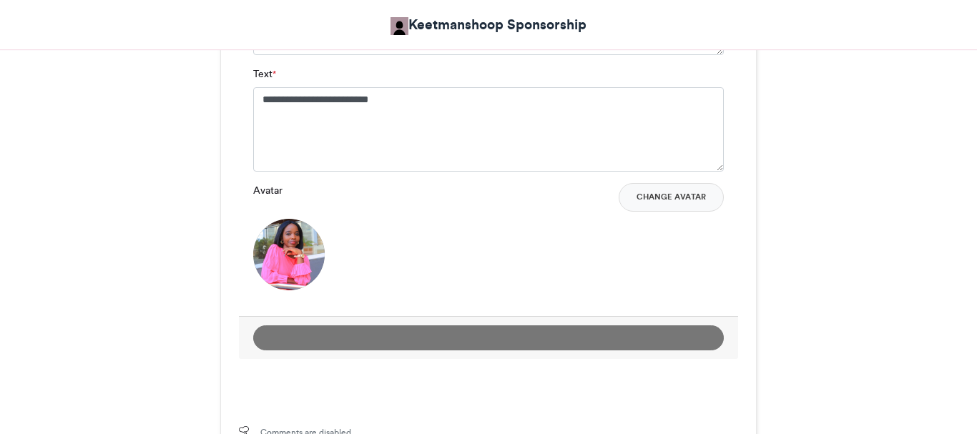
scroll to position [669, 0]
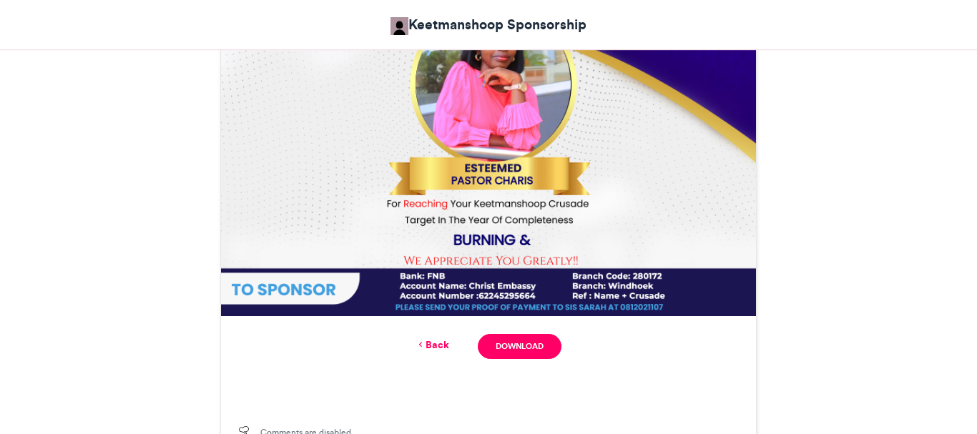
click at [437, 341] on link "Back" at bounding box center [433, 345] width 34 height 15
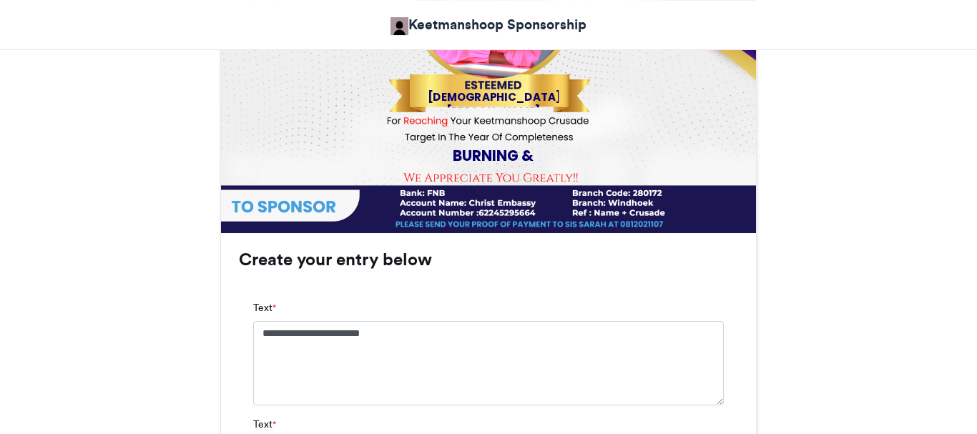
scroll to position [742, 0]
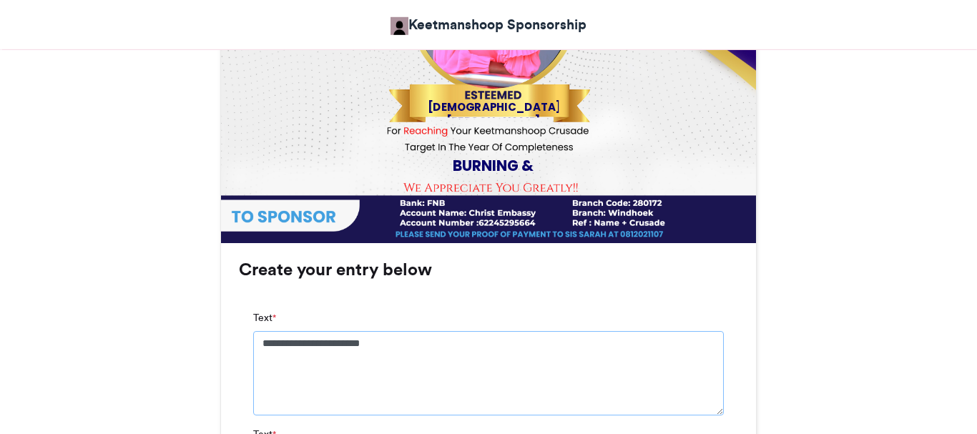
click at [403, 335] on textarea "**********" at bounding box center [488, 373] width 471 height 84
click at [303, 348] on textarea "**********" at bounding box center [488, 373] width 471 height 84
click at [325, 343] on textarea "**********" at bounding box center [488, 373] width 471 height 84
click at [343, 348] on textarea "**********" at bounding box center [488, 373] width 471 height 84
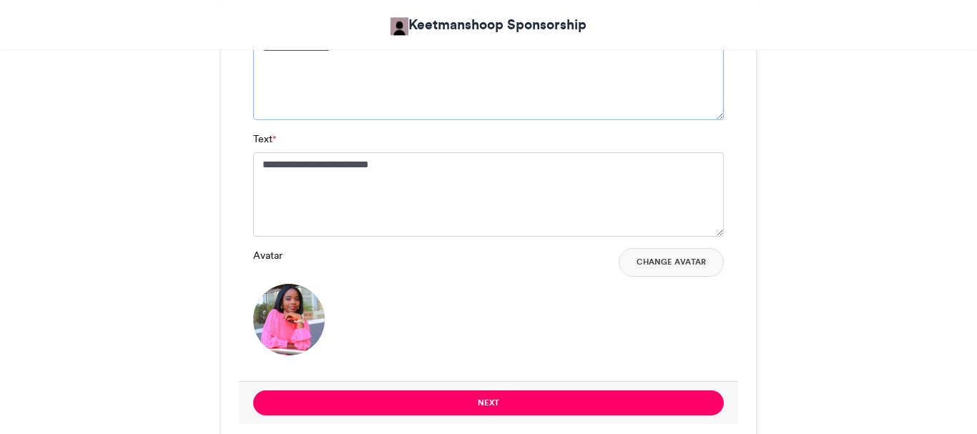
scroll to position [1103, 0]
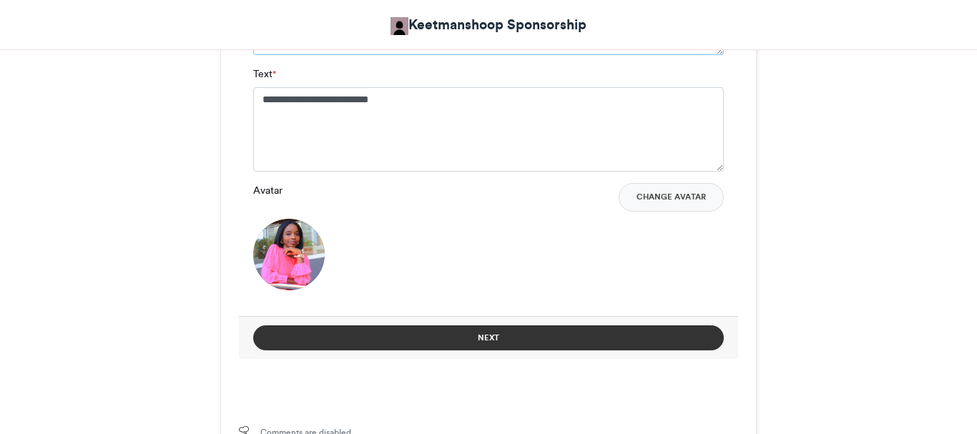
type textarea "**********"
click at [411, 330] on button "Next" at bounding box center [488, 337] width 471 height 25
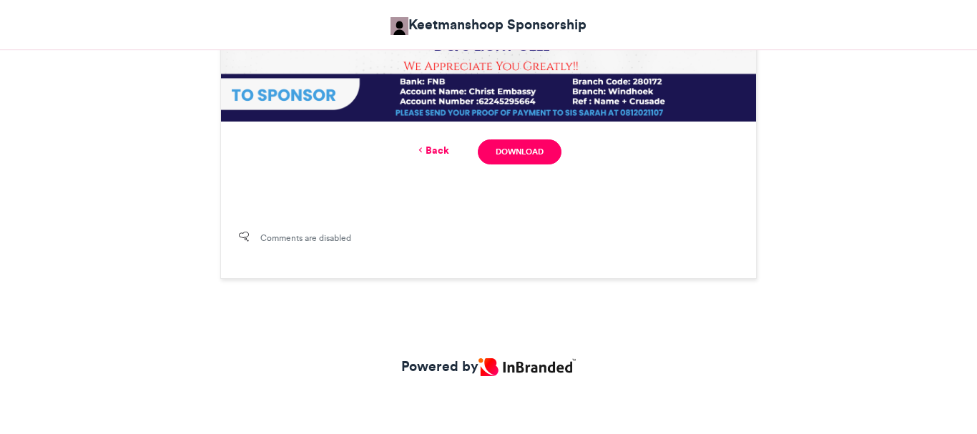
scroll to position [669, 0]
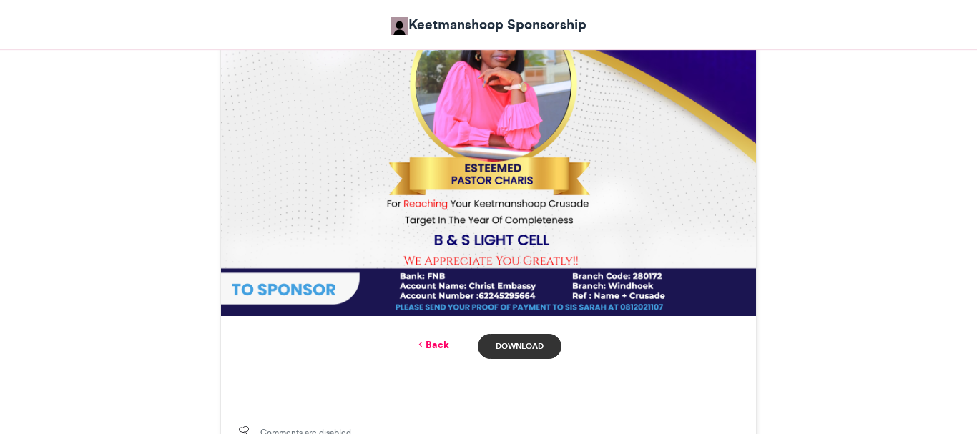
click at [522, 351] on link "Download" at bounding box center [520, 346] width 84 height 25
